Goal: Task Accomplishment & Management: Manage account settings

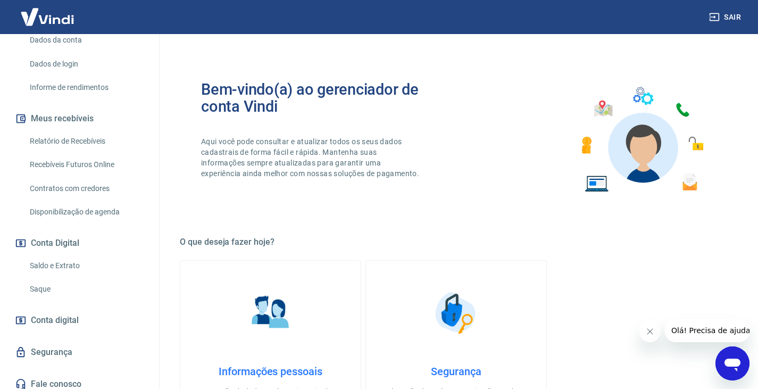
scroll to position [167, 0]
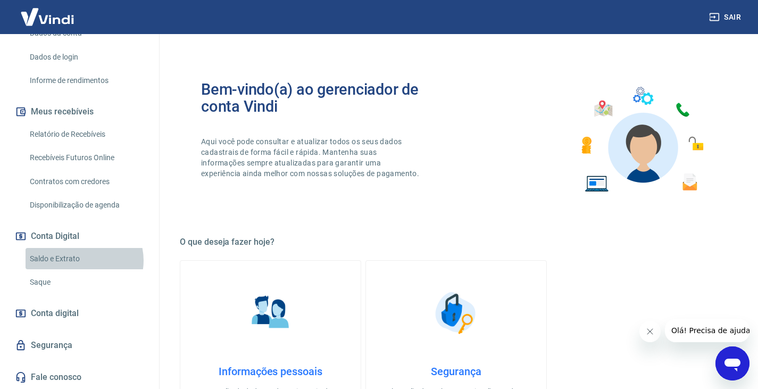
click at [84, 260] on link "Saldo e Extrato" at bounding box center [86, 259] width 121 height 22
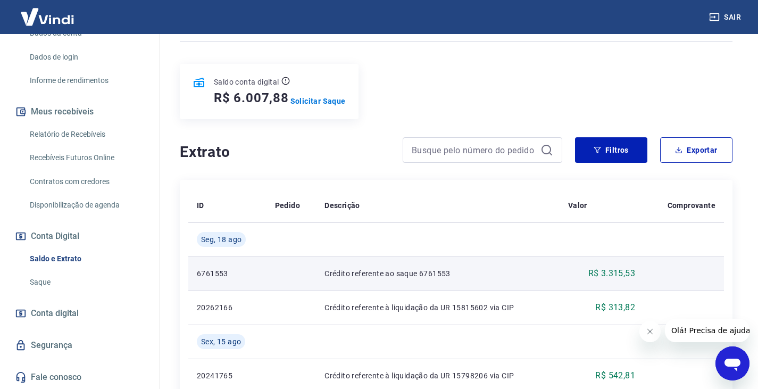
scroll to position [160, 0]
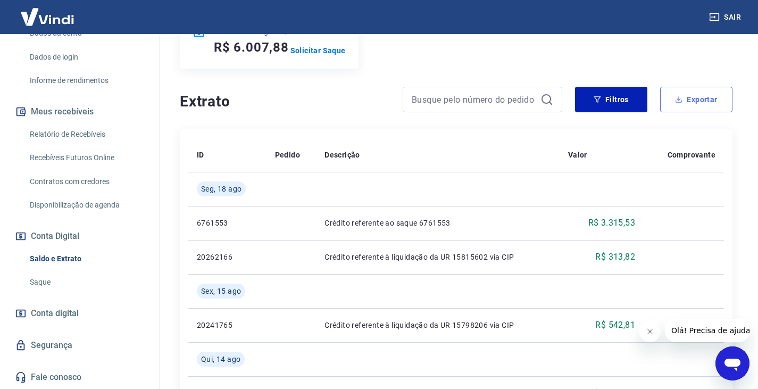
click at [687, 106] on button "Exportar" at bounding box center [696, 100] width 72 height 26
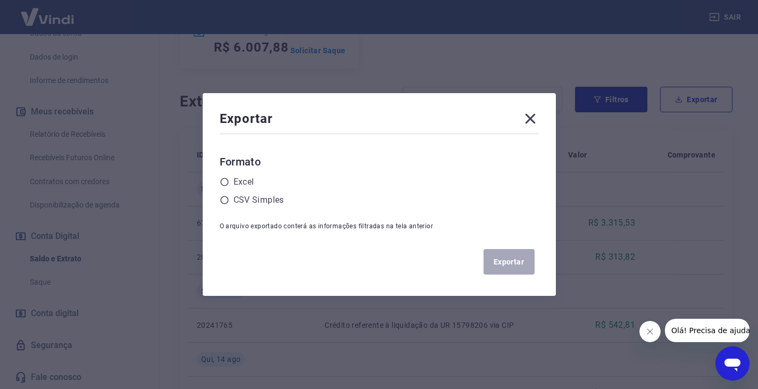
click at [535, 121] on icon at bounding box center [530, 119] width 10 height 10
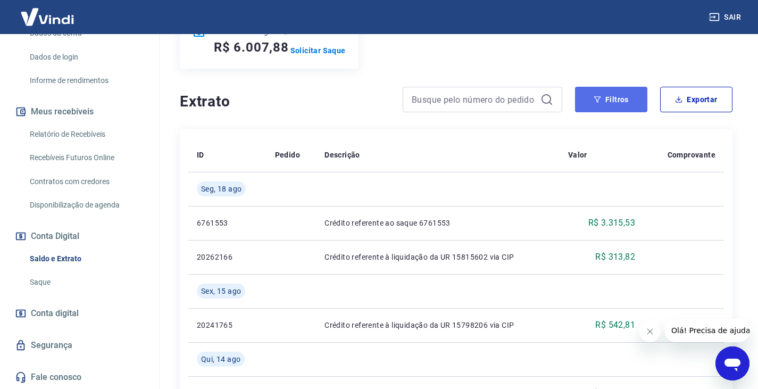
click at [620, 105] on button "Filtros" at bounding box center [611, 100] width 72 height 26
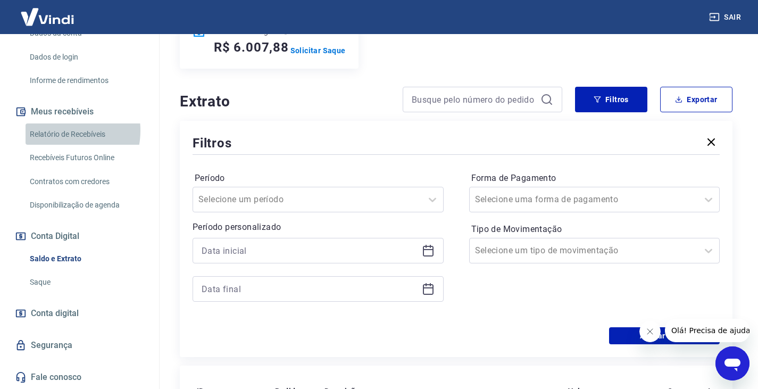
click at [57, 130] on link "Relatório de Recebíveis" at bounding box center [86, 134] width 121 height 22
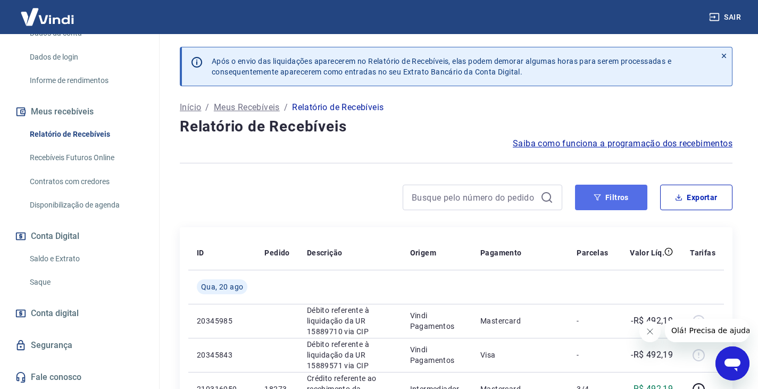
click at [611, 196] on button "Filtros" at bounding box center [611, 198] width 72 height 26
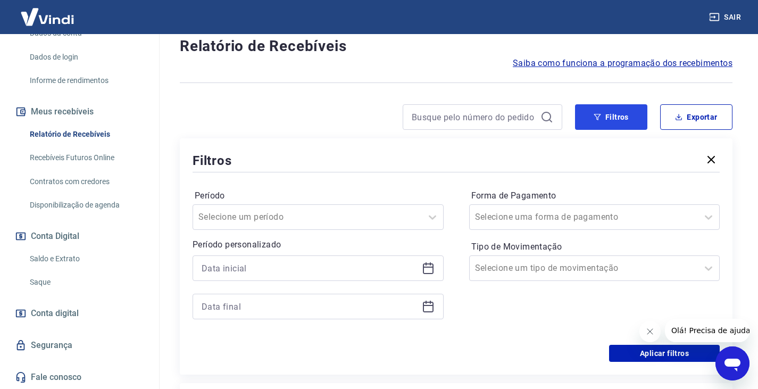
scroll to position [106, 0]
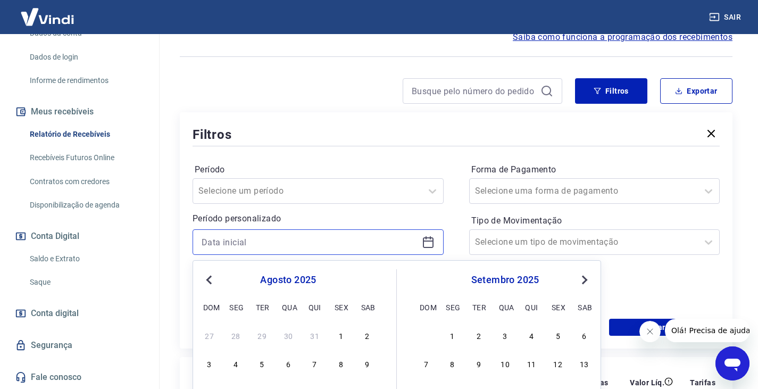
click at [237, 242] on input at bounding box center [310, 242] width 216 height 16
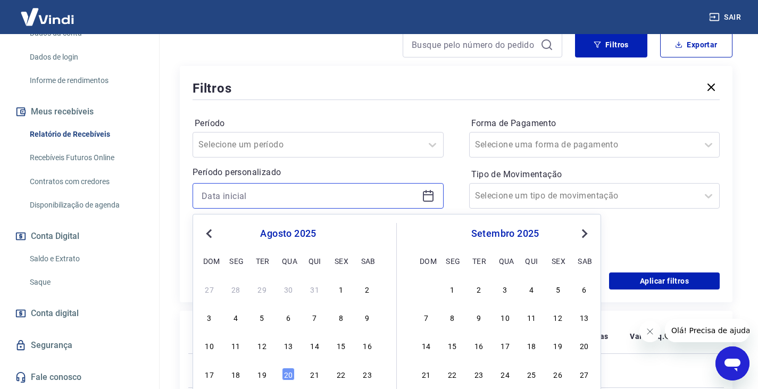
scroll to position [213, 0]
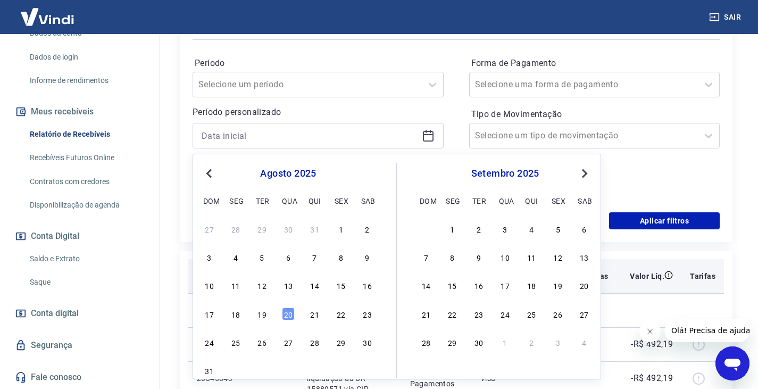
click at [233, 288] on div "11" at bounding box center [235, 285] width 13 height 13
type input "11/08/2025"
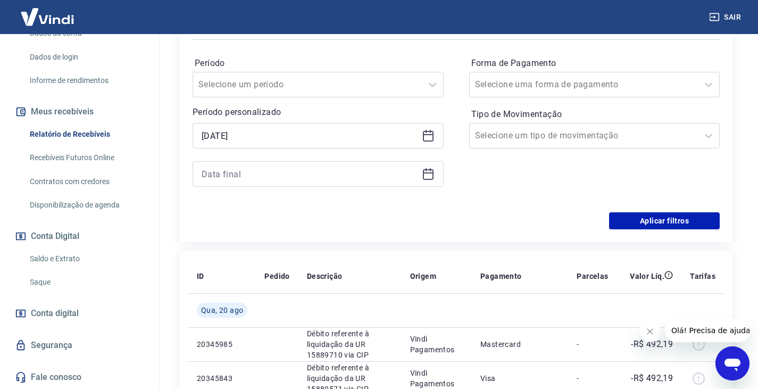
click at [427, 175] on icon at bounding box center [428, 174] width 13 height 13
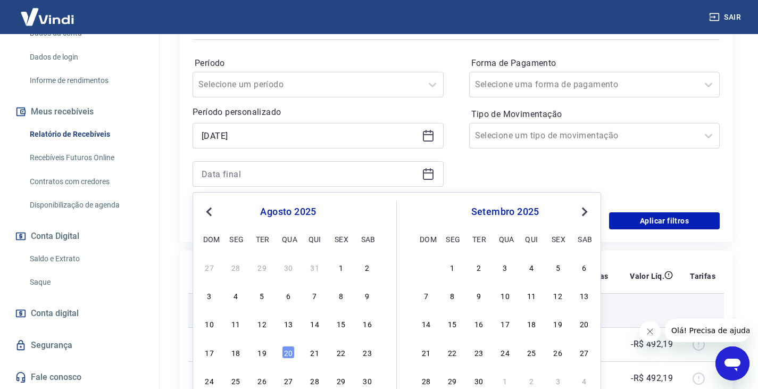
drag, startPoint x: 259, startPoint y: 353, endPoint x: 314, endPoint y: 313, distance: 68.5
click at [260, 353] on div "19" at bounding box center [262, 352] width 13 height 13
type input "19/08/2025"
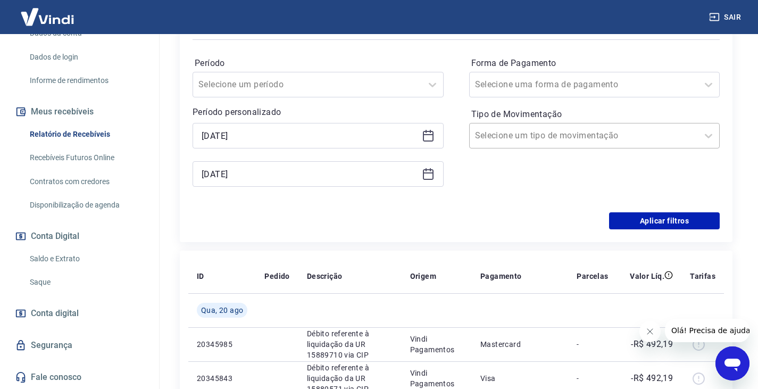
click at [527, 130] on input "Tipo de Movimentação" at bounding box center [528, 135] width 107 height 13
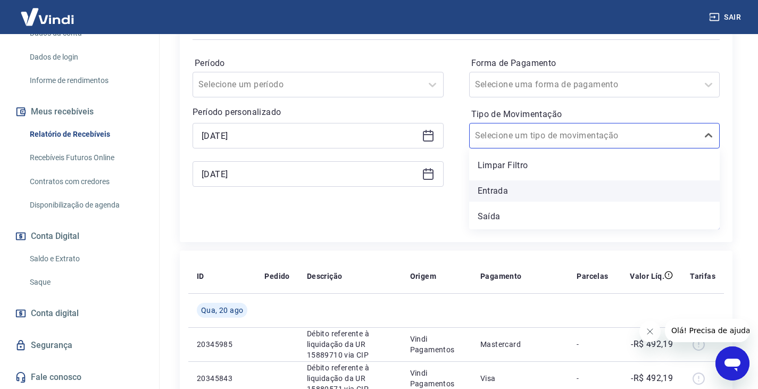
click at [511, 193] on div "Entrada" at bounding box center [594, 190] width 251 height 21
click at [502, 187] on div "Forma de Pagamento Selecione uma forma de pagamento Tipo de Movimentação option…" at bounding box center [594, 127] width 251 height 145
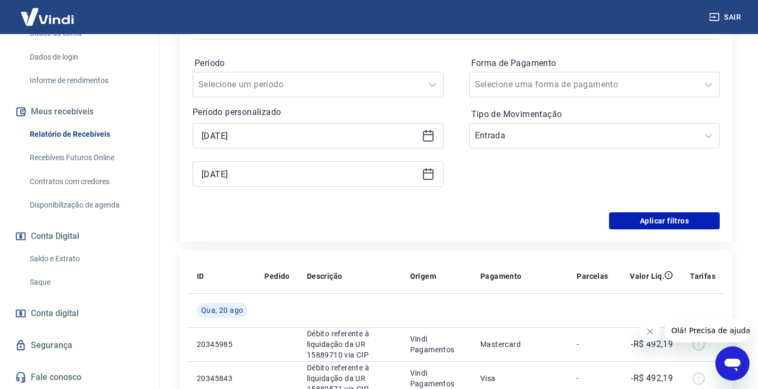
click at [500, 190] on div "Forma de Pagamento Selecione uma forma de pagamento Tipo de Movimentação Entrada" at bounding box center [594, 127] width 251 height 145
click at [635, 220] on button "Aplicar filtros" at bounding box center [664, 220] width 111 height 17
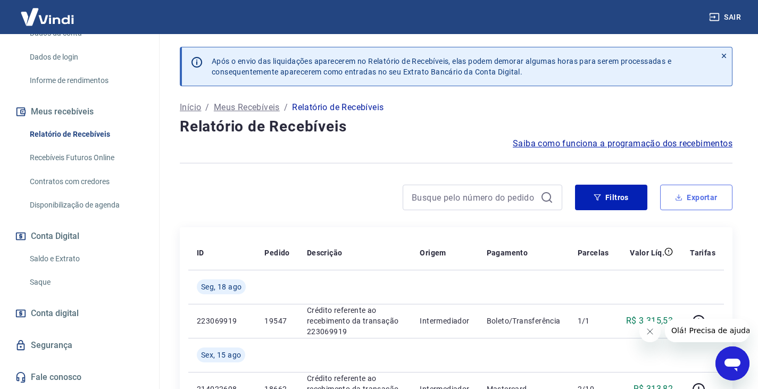
click at [704, 188] on button "Exportar" at bounding box center [696, 198] width 72 height 26
type input "11/08/2025"
type input "19/08/2025"
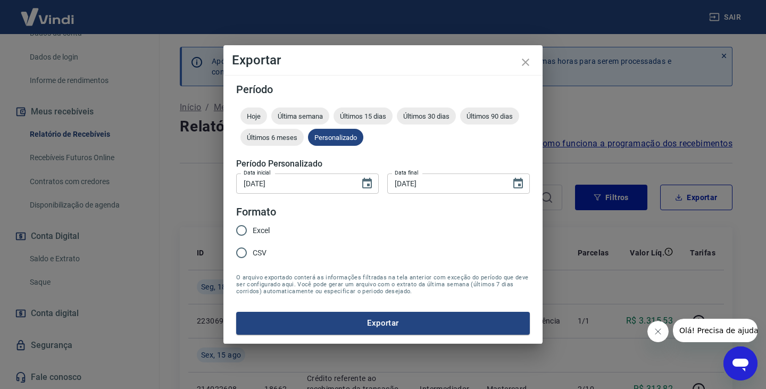
click at [257, 230] on span "Excel" at bounding box center [261, 230] width 17 height 11
click at [253, 230] on input "Excel" at bounding box center [241, 230] width 22 height 22
radio input "true"
click at [263, 253] on span "CSV" at bounding box center [260, 252] width 14 height 11
click at [253, 253] on input "CSV" at bounding box center [241, 253] width 22 height 22
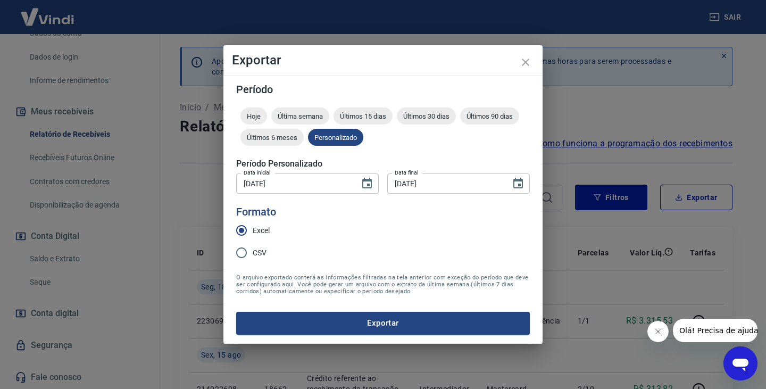
radio input "true"
click at [366, 323] on button "Exportar" at bounding box center [383, 323] width 294 height 22
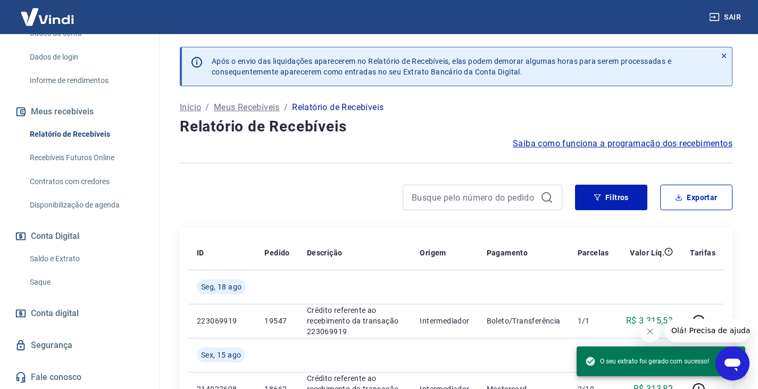
click at [46, 257] on link "Saldo e Extrato" at bounding box center [86, 259] width 121 height 22
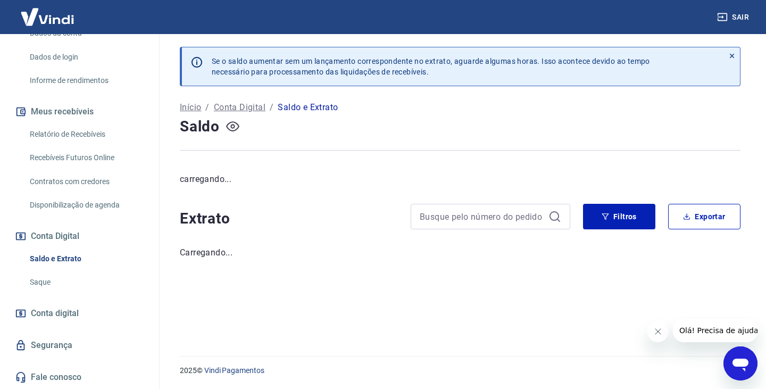
click at [232, 125] on icon "button" at bounding box center [232, 126] width 4 height 4
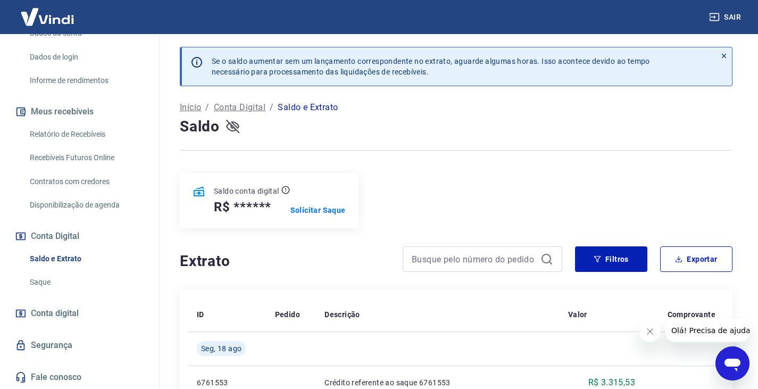
click at [234, 121] on icon "button" at bounding box center [232, 126] width 13 height 13
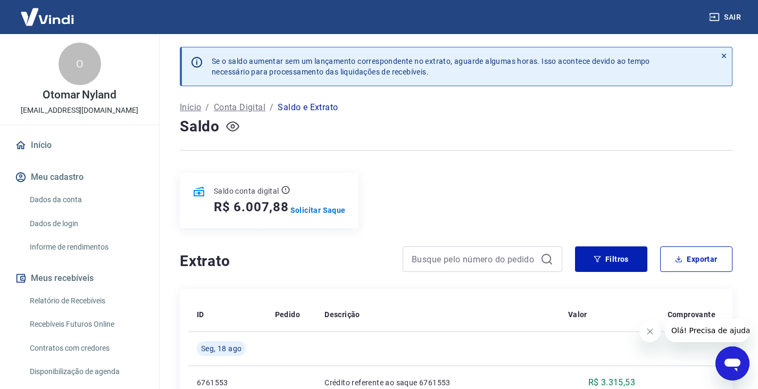
click at [52, 144] on link "Início" at bounding box center [80, 145] width 134 height 23
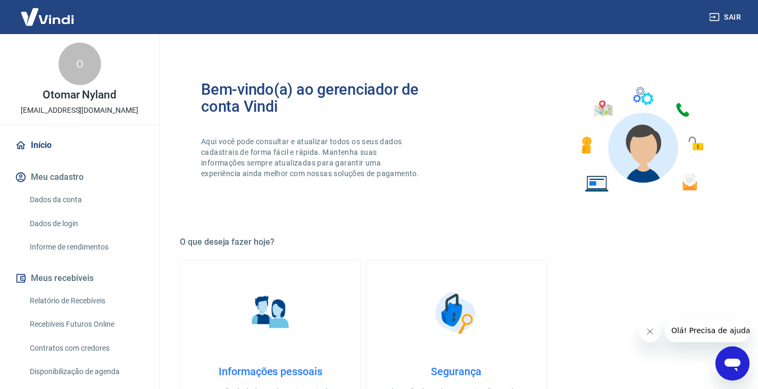
click at [80, 198] on link "Dados da conta" at bounding box center [86, 200] width 121 height 22
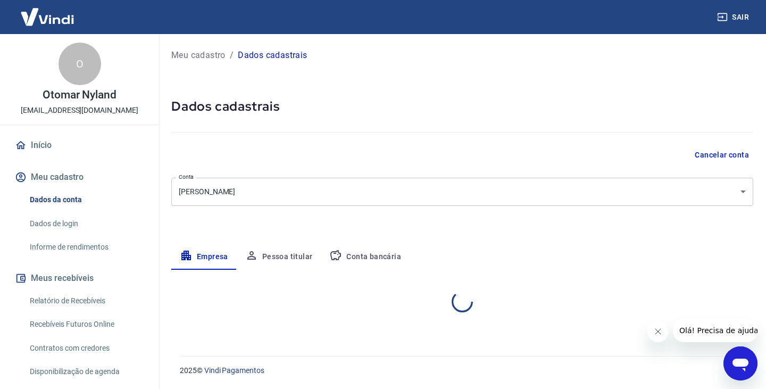
select select "RS"
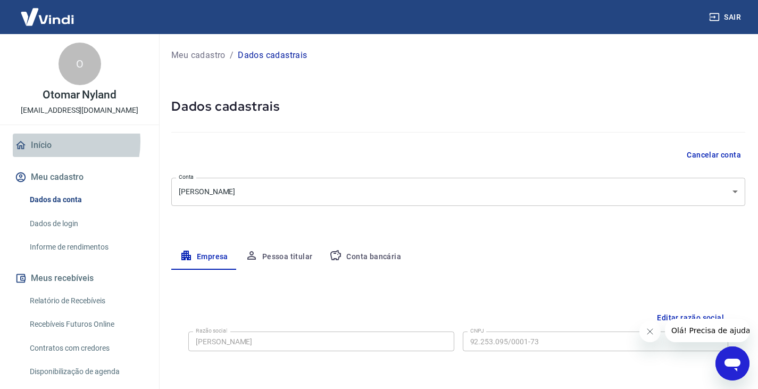
click at [49, 142] on link "Início" at bounding box center [80, 145] width 134 height 23
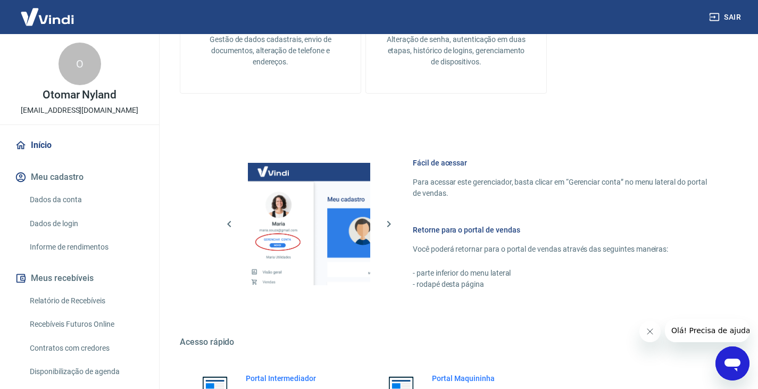
scroll to position [462, 0]
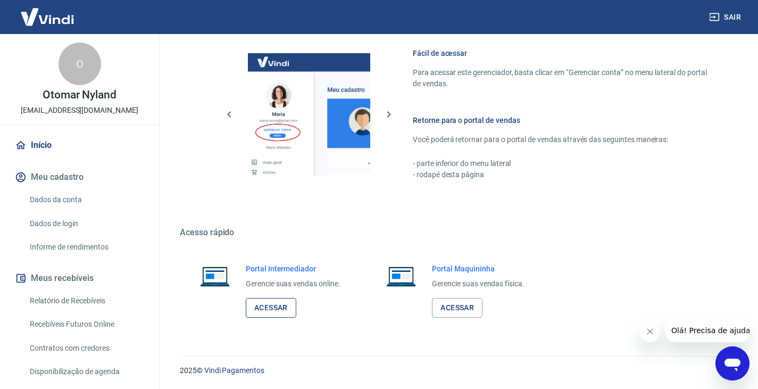
click at [263, 305] on link "Acessar" at bounding box center [271, 308] width 51 height 20
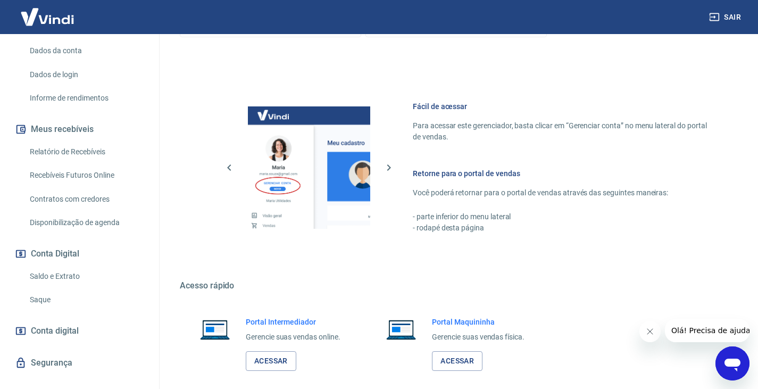
scroll to position [167, 0]
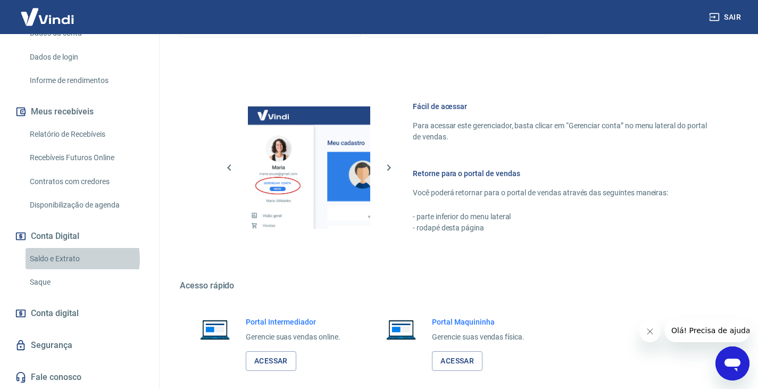
click at [69, 259] on link "Saldo e Extrato" at bounding box center [86, 259] width 121 height 22
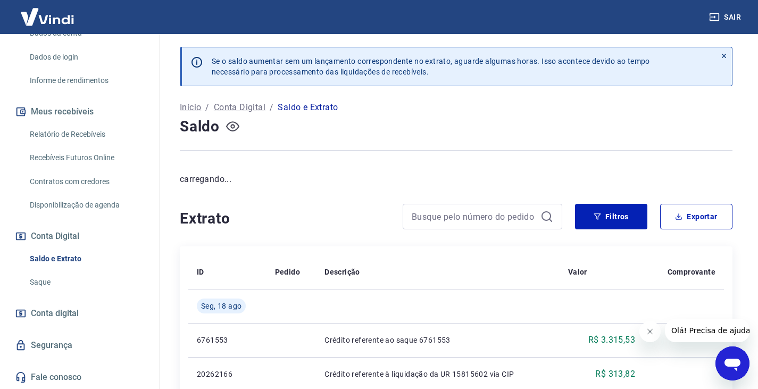
click at [230, 124] on icon "button" at bounding box center [232, 126] width 13 height 13
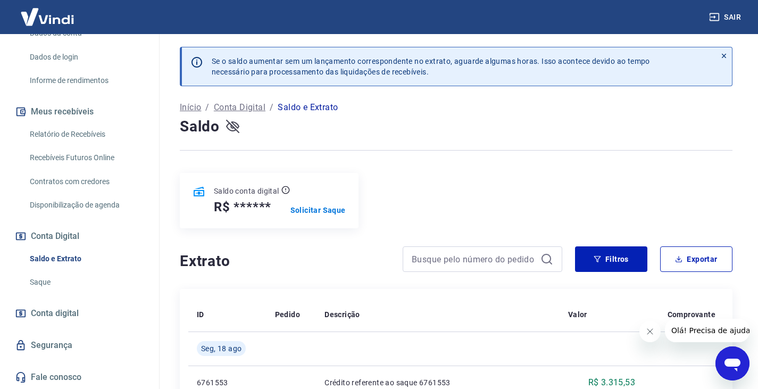
click at [236, 123] on icon "button" at bounding box center [232, 126] width 13 height 13
click at [316, 206] on p "Solicitar Saque" at bounding box center [317, 210] width 55 height 11
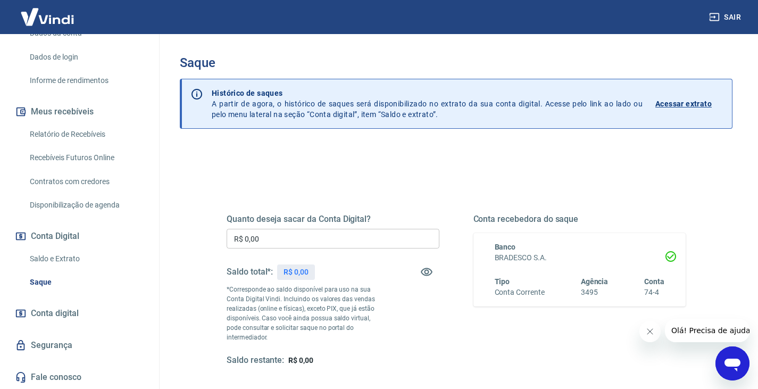
click at [352, 242] on input "R$ 0,00" at bounding box center [333, 239] width 213 height 20
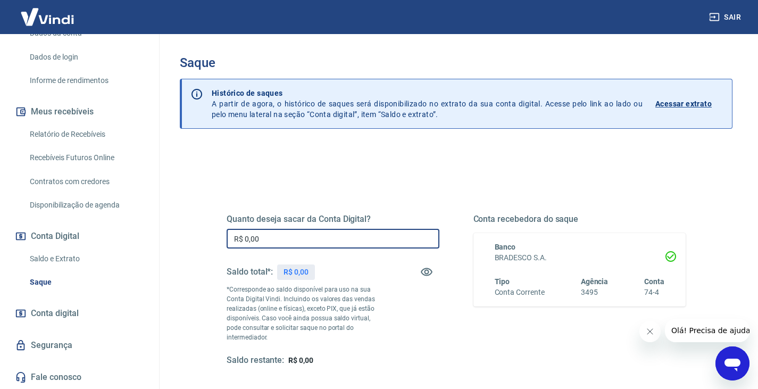
click at [352, 242] on input "R$ 0,00" at bounding box center [333, 239] width 213 height 20
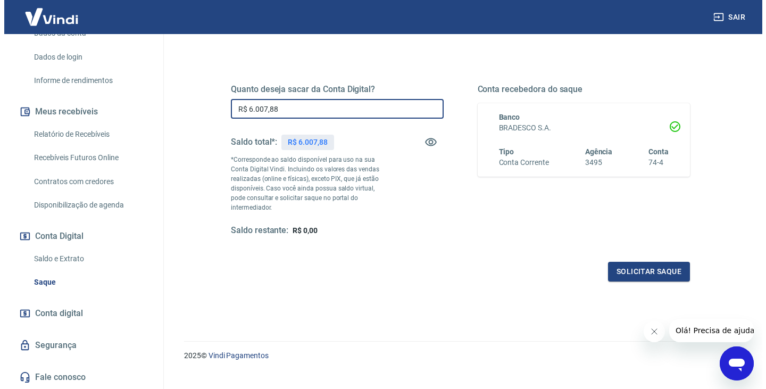
scroll to position [137, 0]
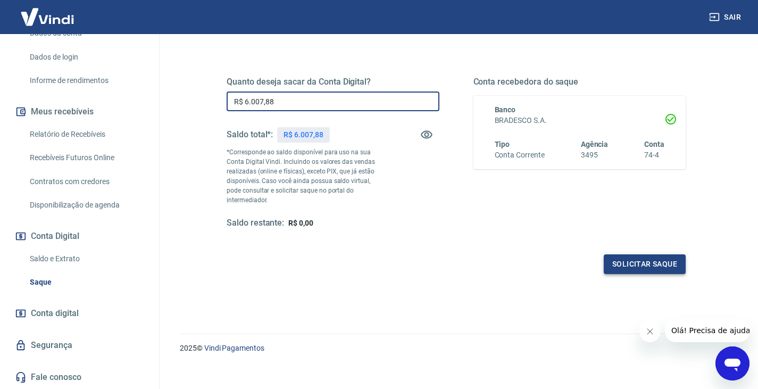
type input "R$ 6.007,88"
click at [659, 254] on button "Solicitar saque" at bounding box center [645, 264] width 82 height 20
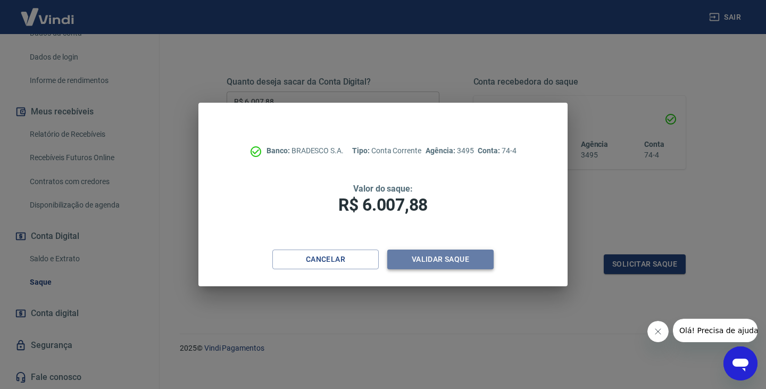
click at [454, 263] on button "Validar saque" at bounding box center [440, 260] width 106 height 20
